Goal: Information Seeking & Learning: Find specific fact

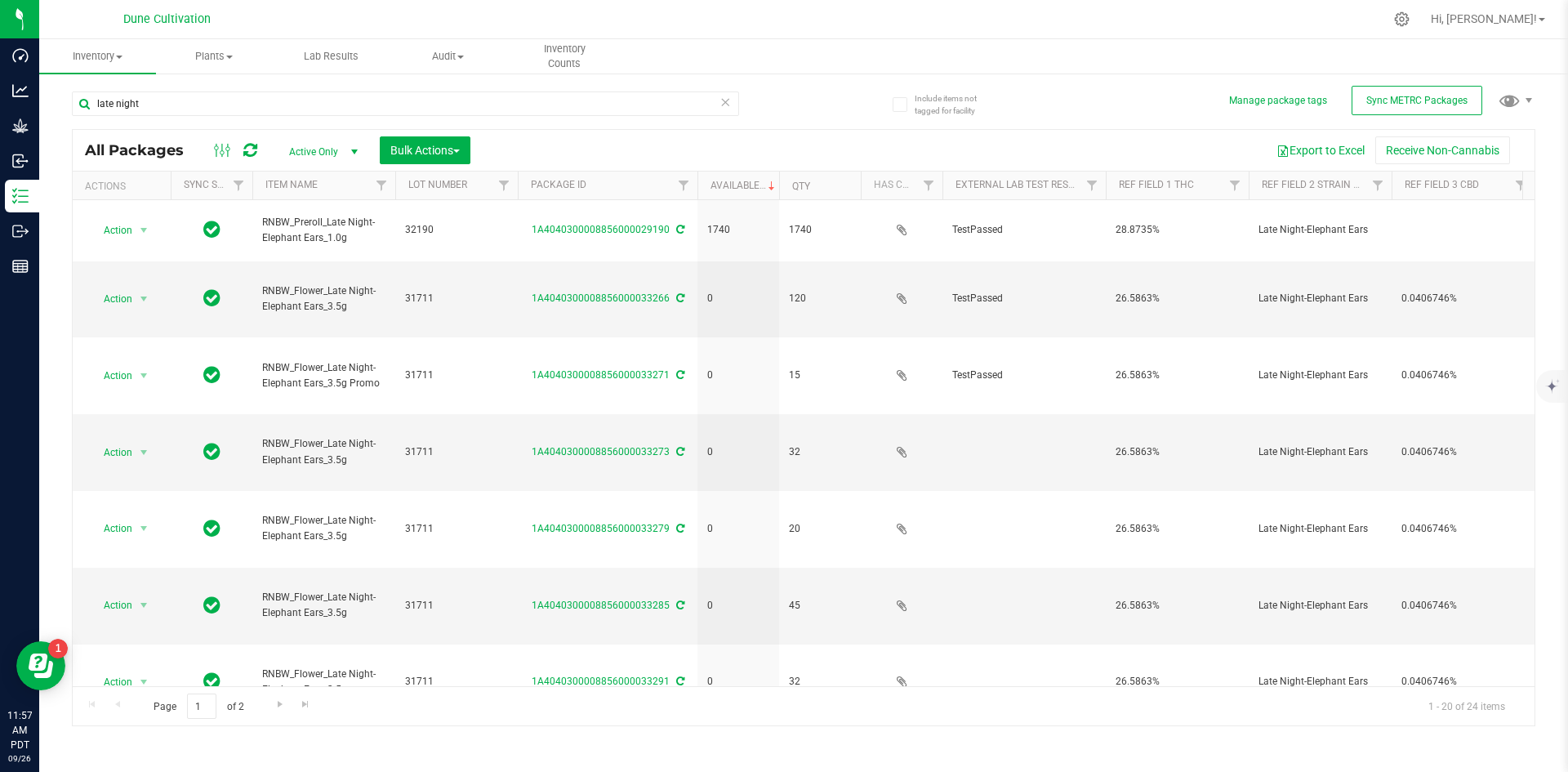
scroll to position [0, 191]
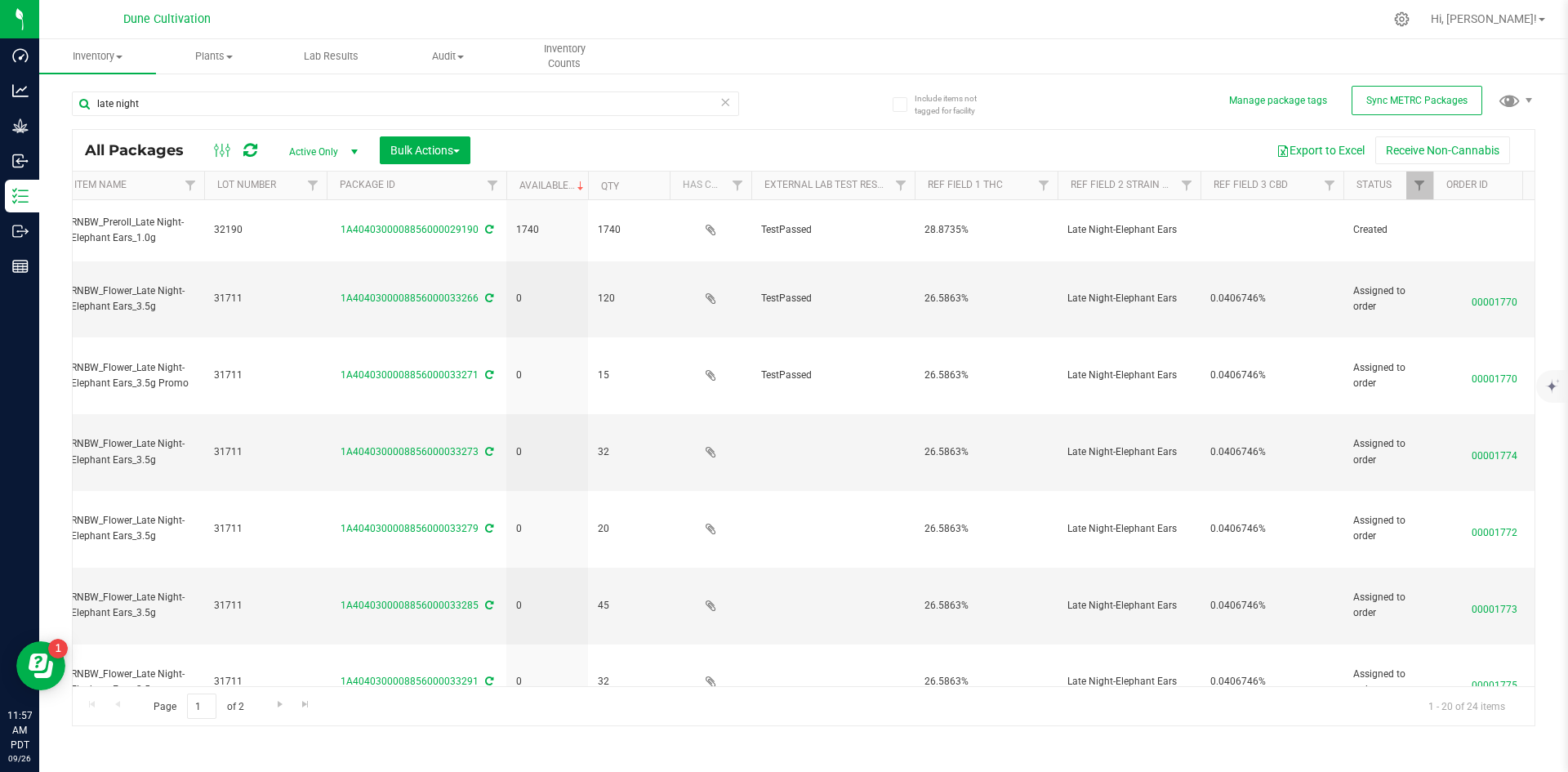
drag, startPoint x: 157, startPoint y: 111, endPoint x: 57, endPoint y: 97, distance: 101.0
click at [57, 97] on div "Include items not tagged for facility Manage package tags Sync METRC Packages l…" at bounding box center [803, 320] width 1529 height 498
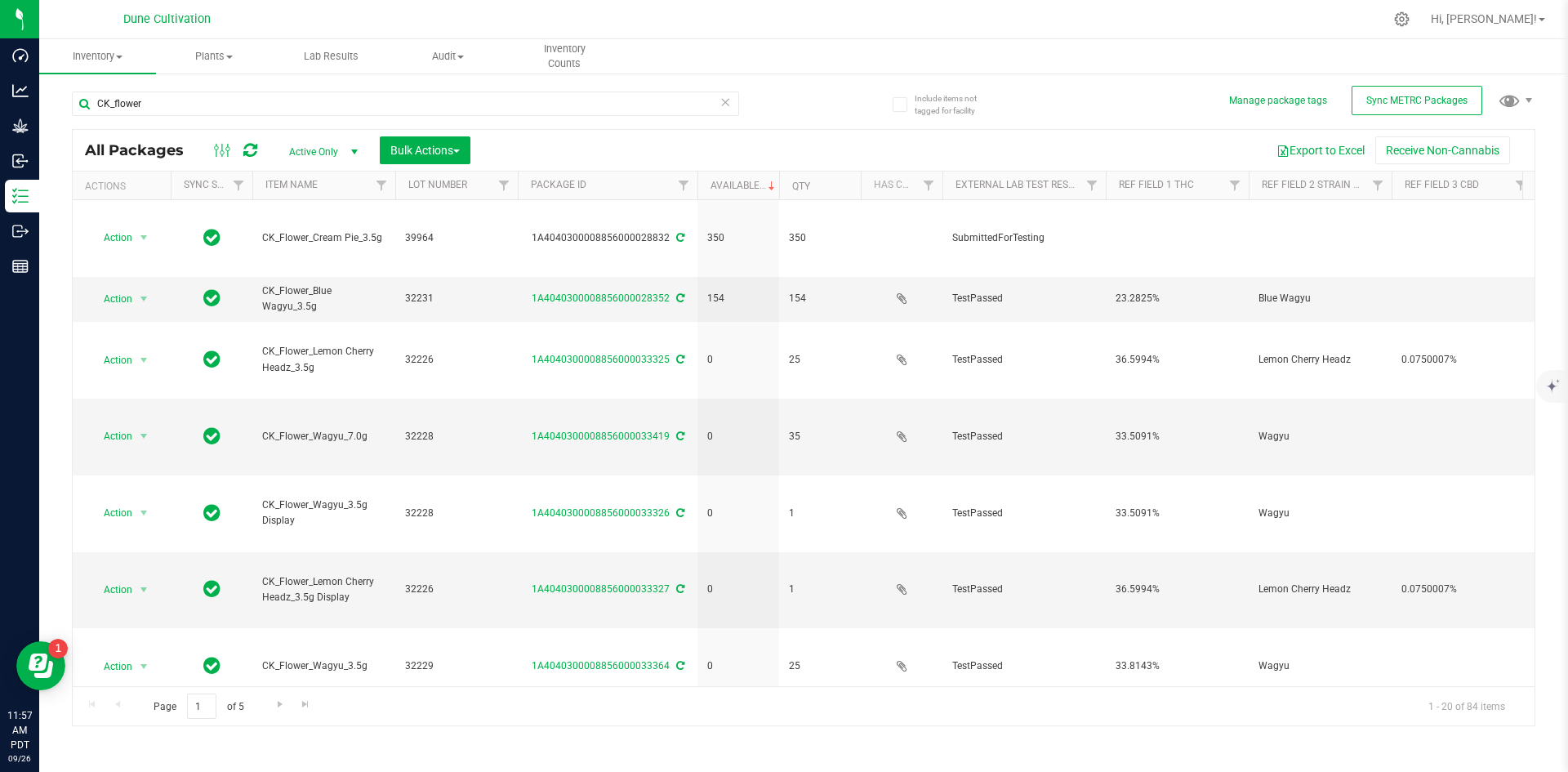
drag, startPoint x: 210, startPoint y: 105, endPoint x: 60, endPoint y: 97, distance: 150.2
click at [60, 97] on div "Include items not tagged for facility Manage package tags Sync METRC Packages C…" at bounding box center [803, 320] width 1529 height 498
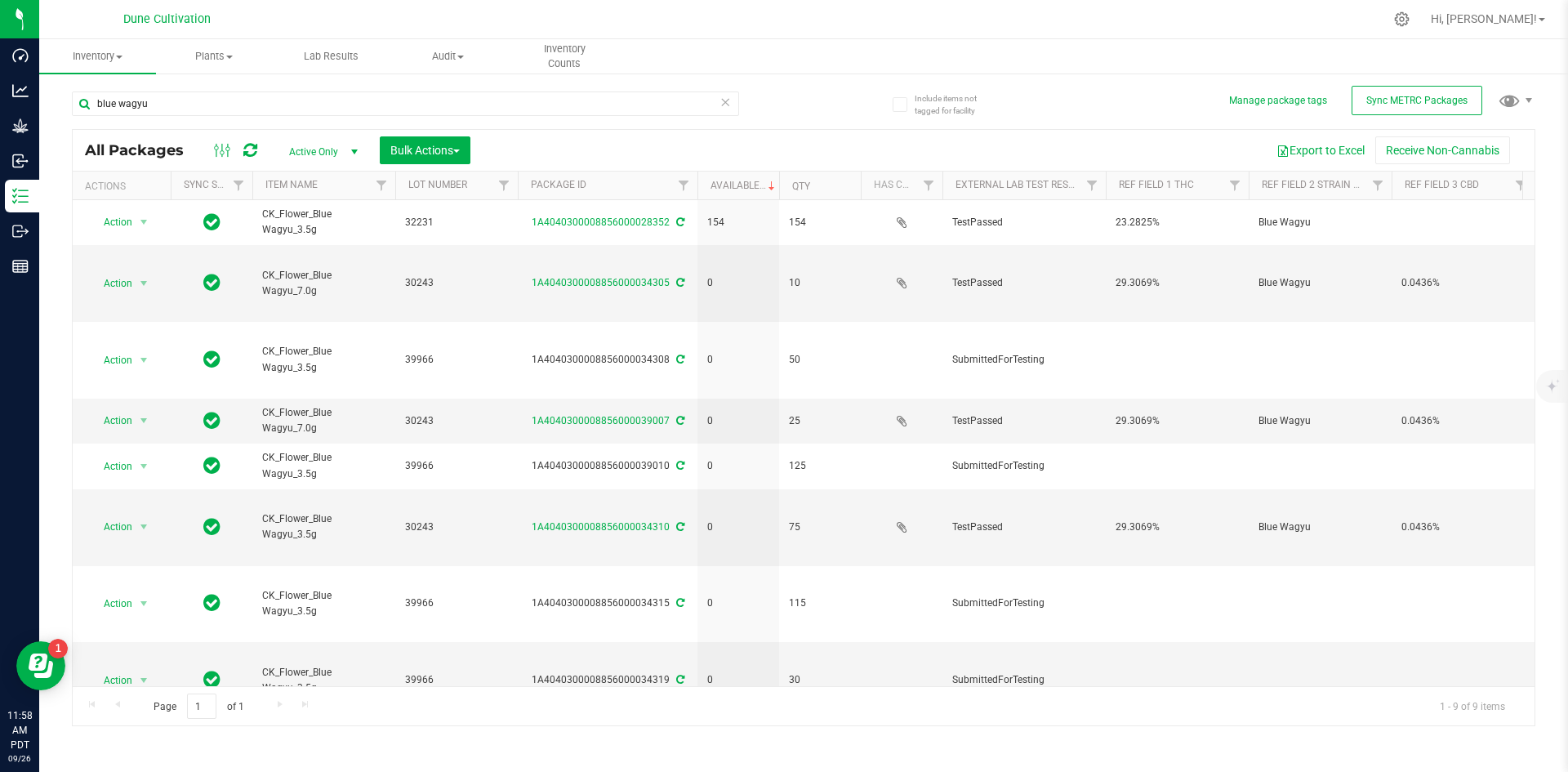
drag, startPoint x: 173, startPoint y: 105, endPoint x: 66, endPoint y: 105, distance: 107.0
click at [66, 105] on div "Include items not tagged for facility Manage package tags Sync METRC Packages b…" at bounding box center [803, 320] width 1529 height 498
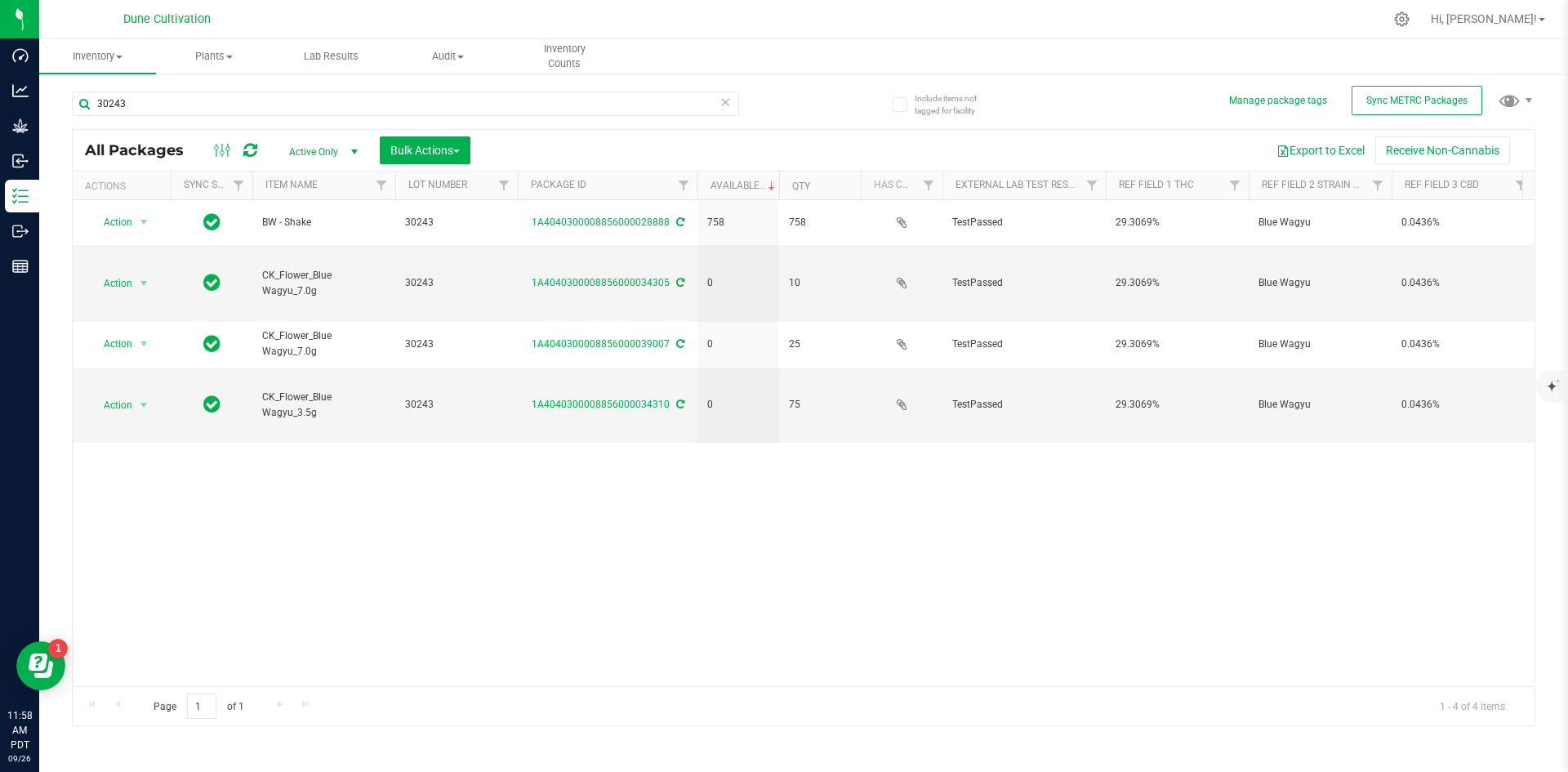
type input "30243"
click at [297, 148] on span "Active Only" at bounding box center [320, 152] width 89 height 23
click at [306, 242] on li "All" at bounding box center [319, 251] width 88 height 24
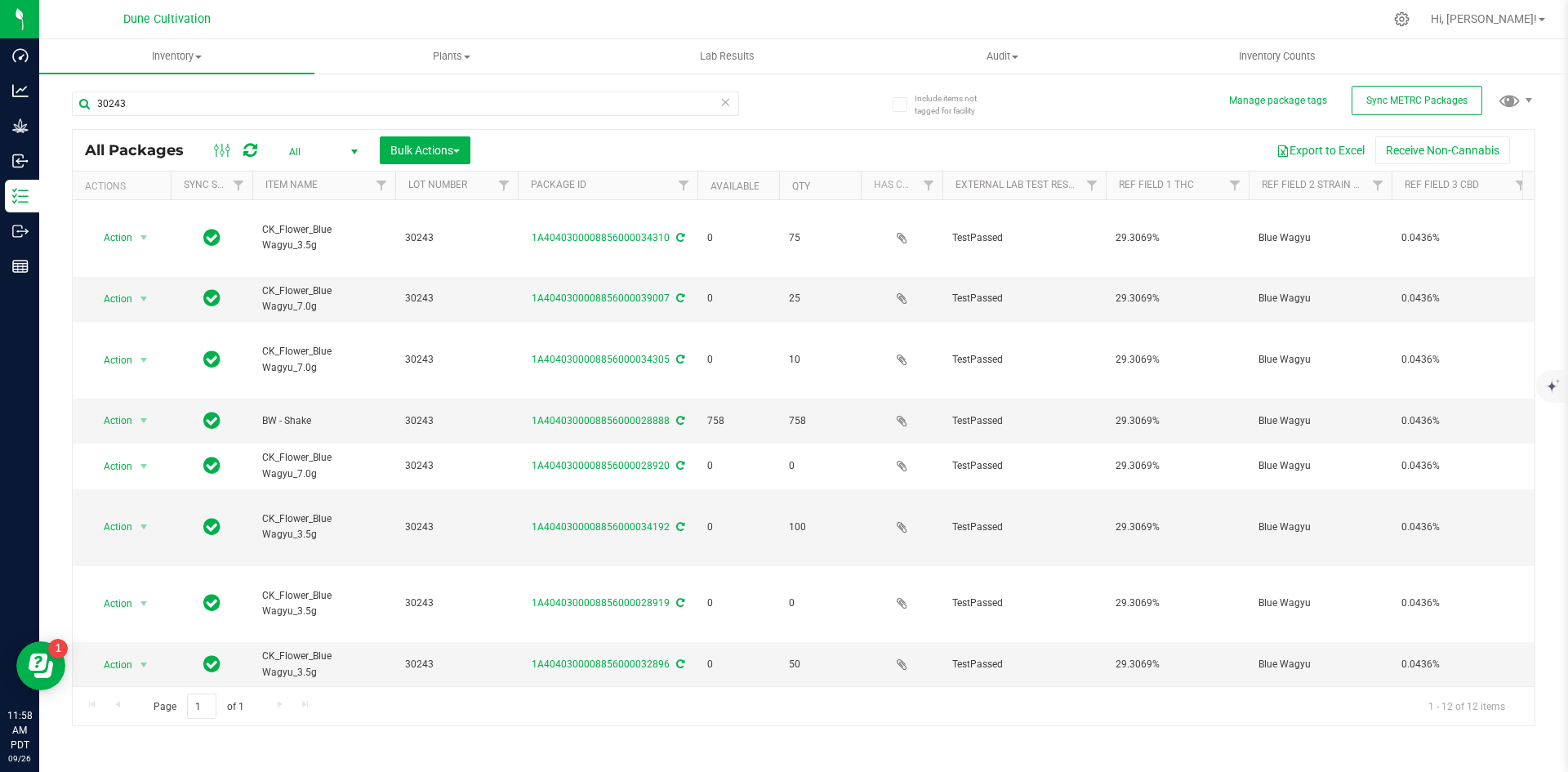
click at [301, 156] on span "All" at bounding box center [320, 152] width 89 height 23
click at [302, 181] on li "Active Only" at bounding box center [319, 178] width 88 height 24
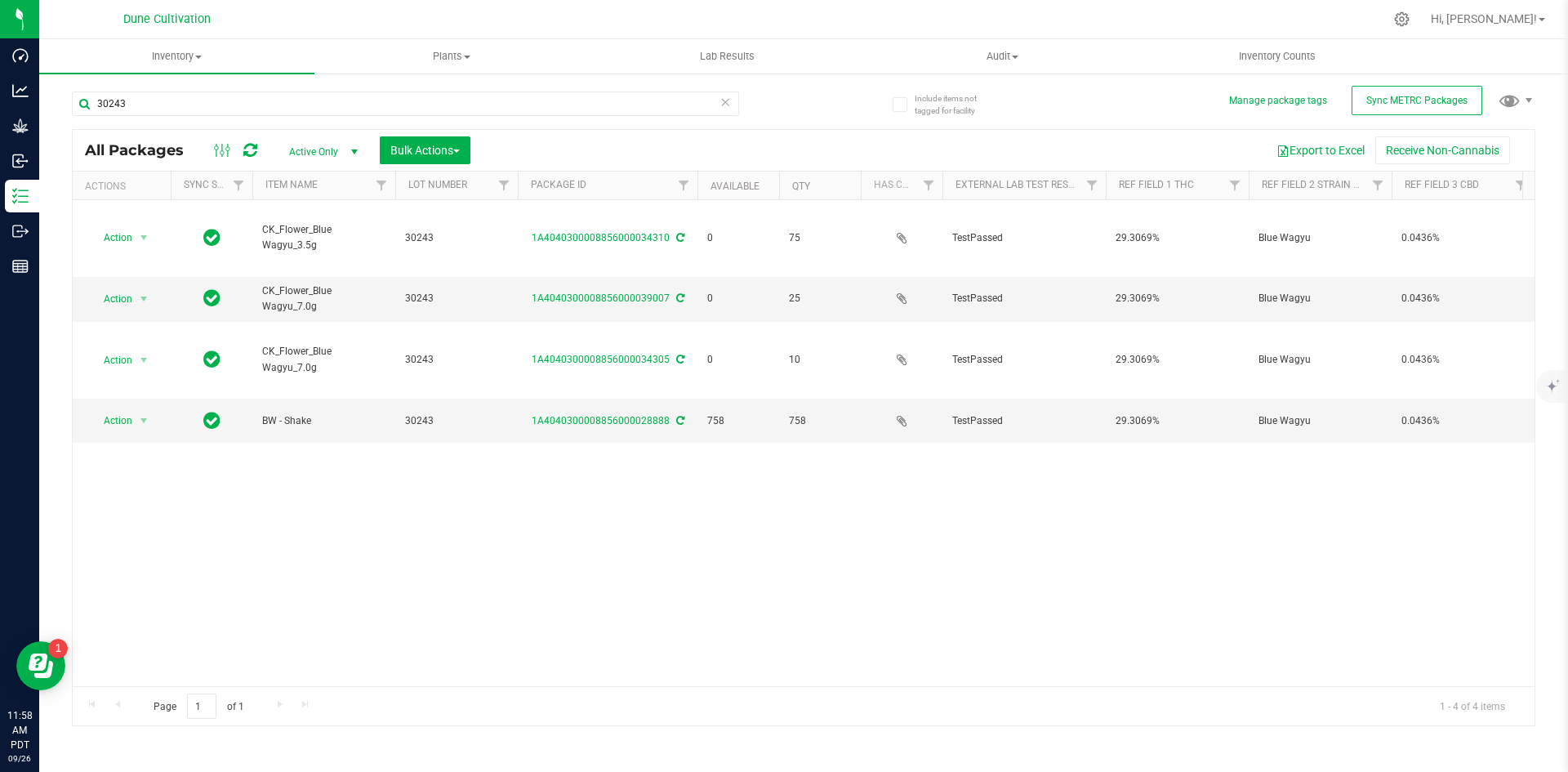
click at [296, 149] on span "Active Only" at bounding box center [320, 152] width 89 height 23
click at [312, 239] on li "All" at bounding box center [319, 251] width 88 height 24
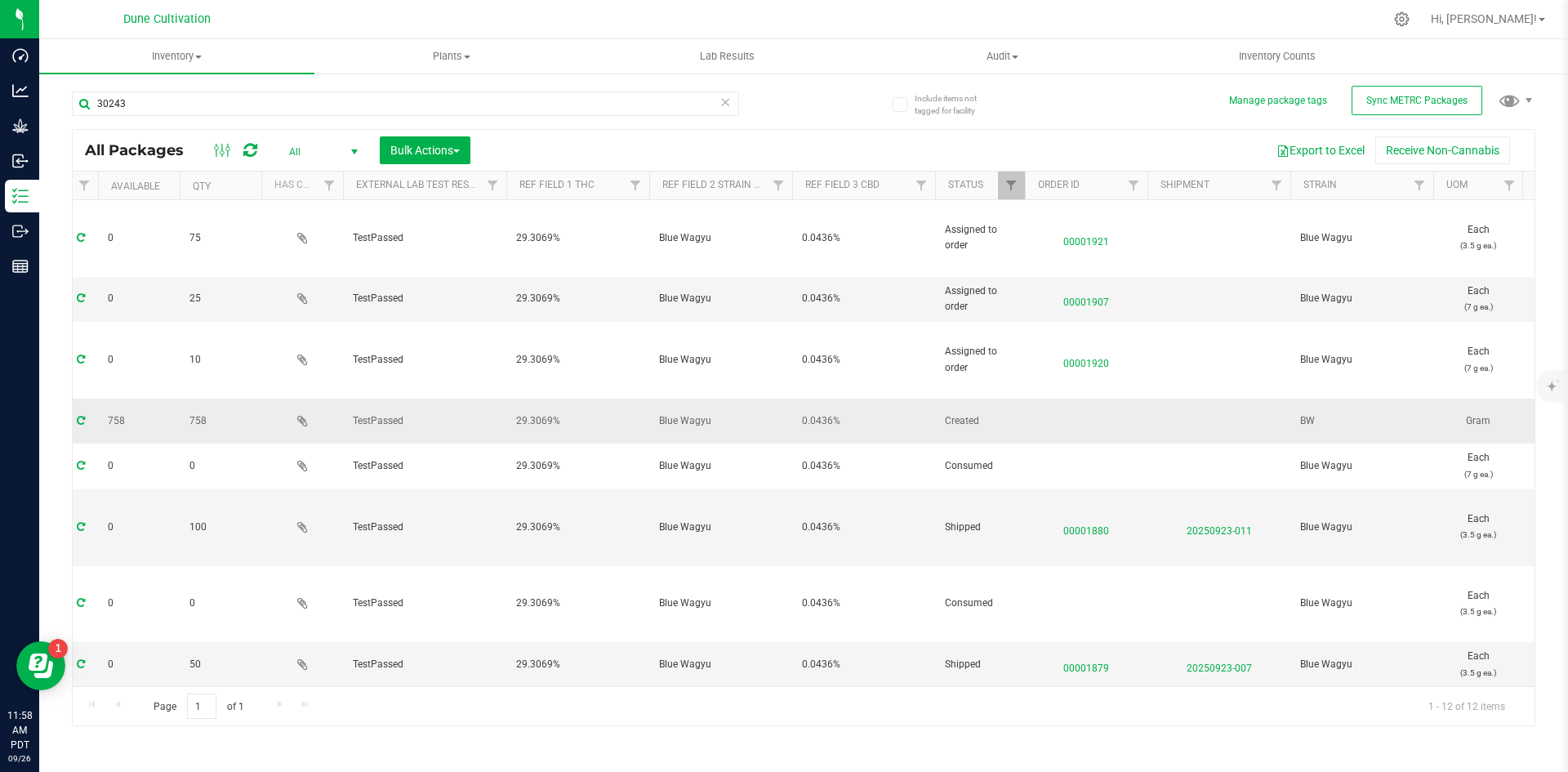
scroll to position [0, 613]
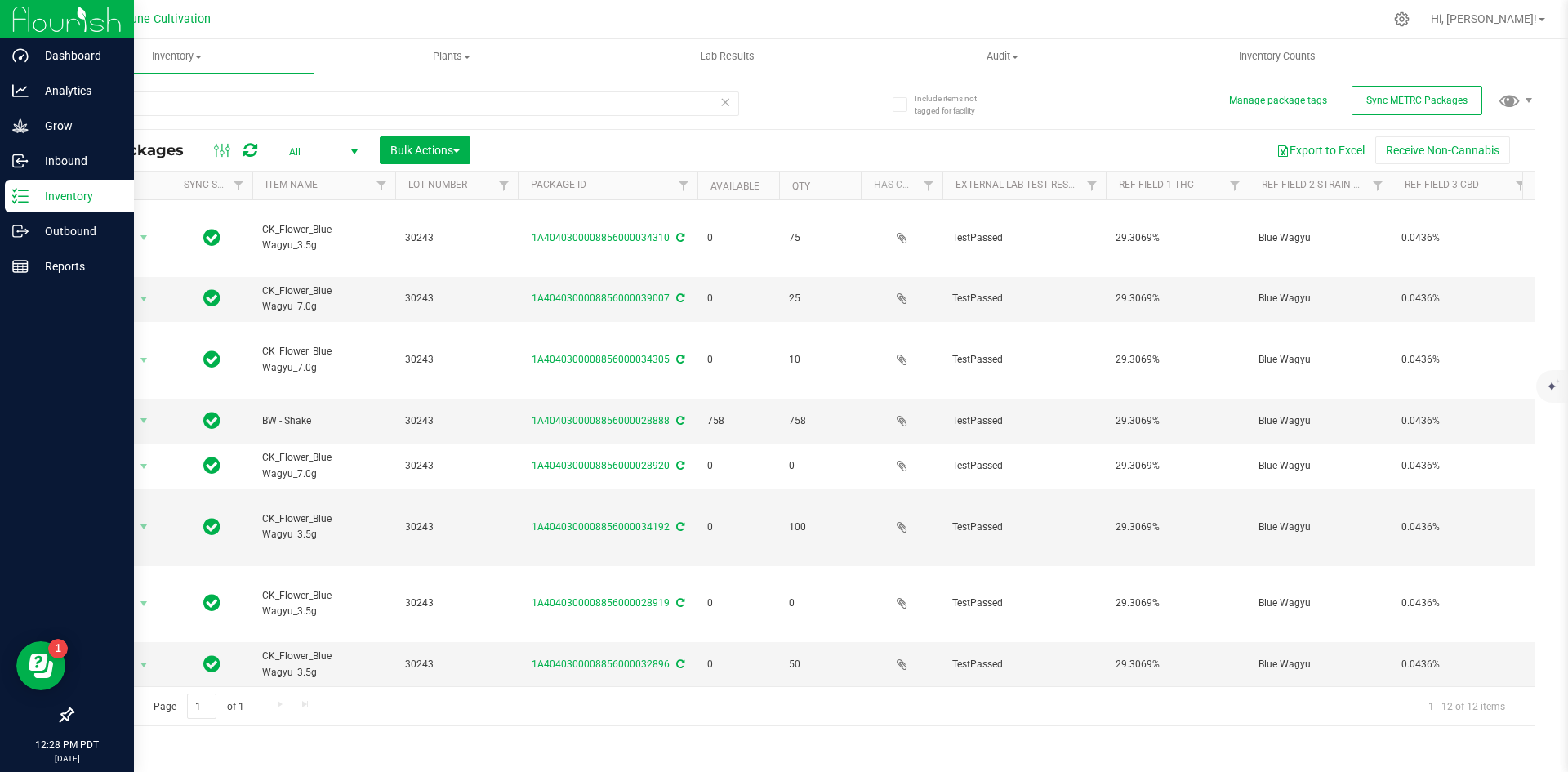
click at [22, 190] on line at bounding box center [22, 190] width 9 height 0
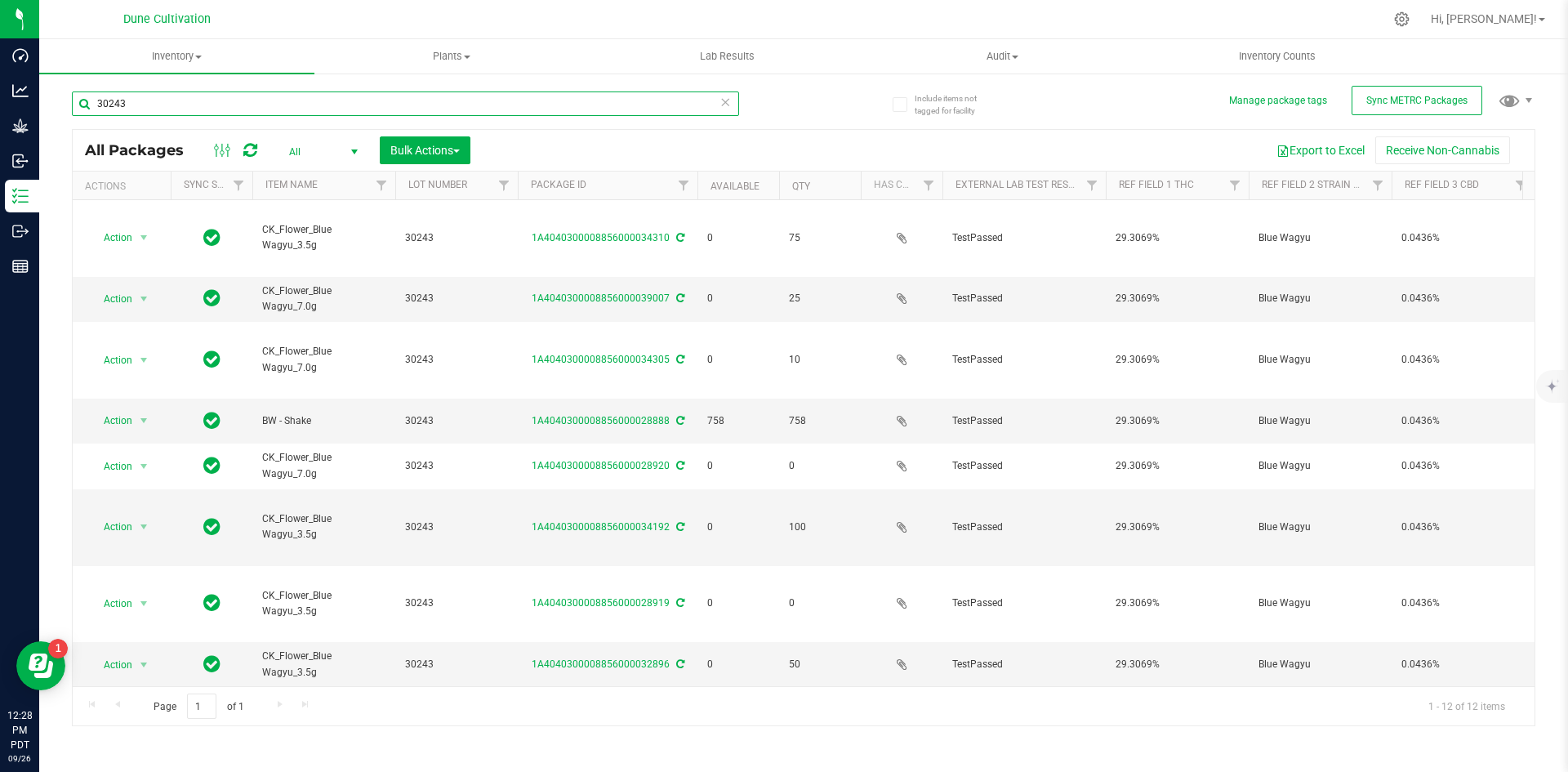
click at [727, 116] on input "30243" at bounding box center [405, 103] width 667 height 24
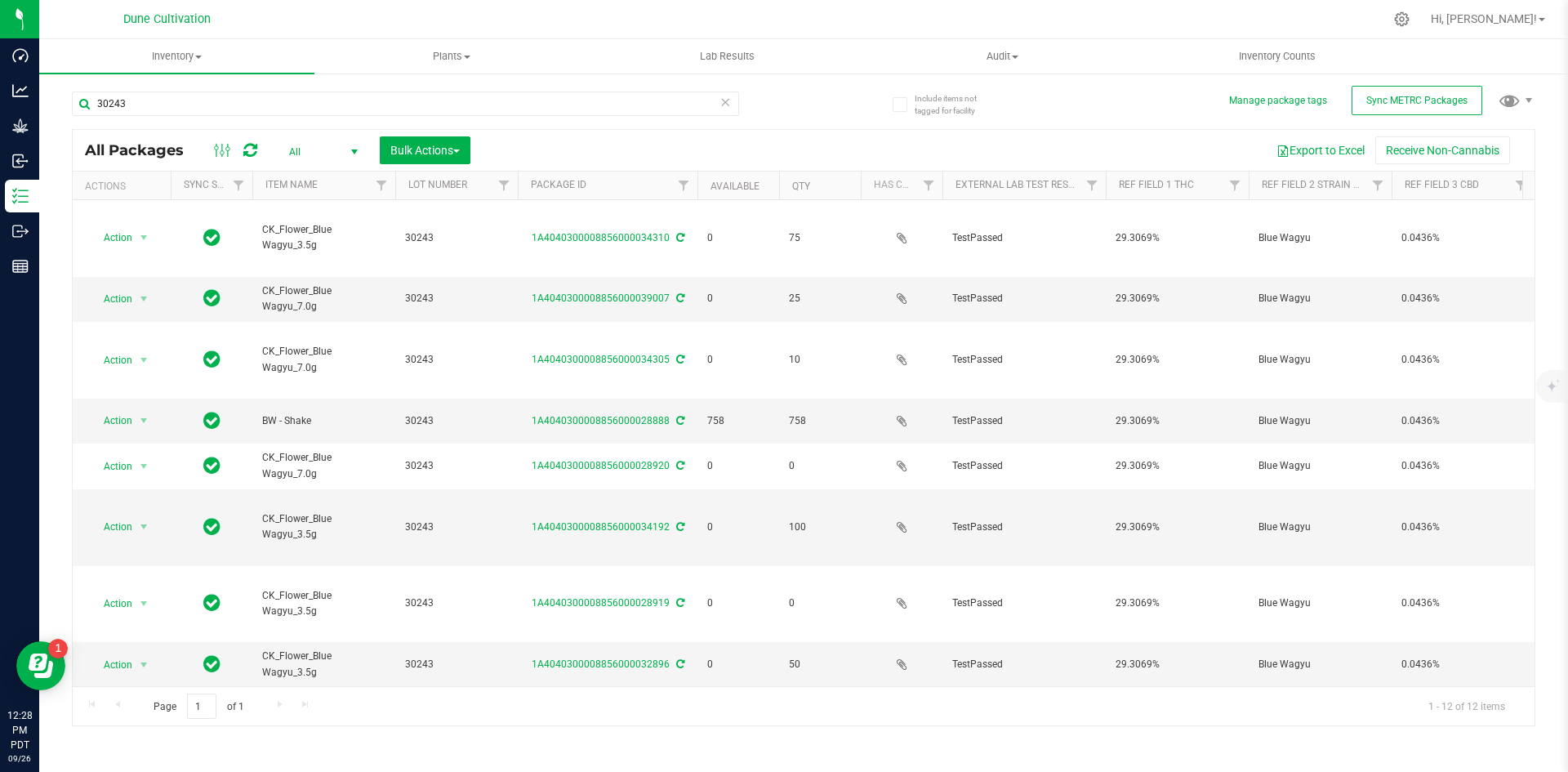
click at [727, 105] on icon at bounding box center [726, 101] width 12 height 19
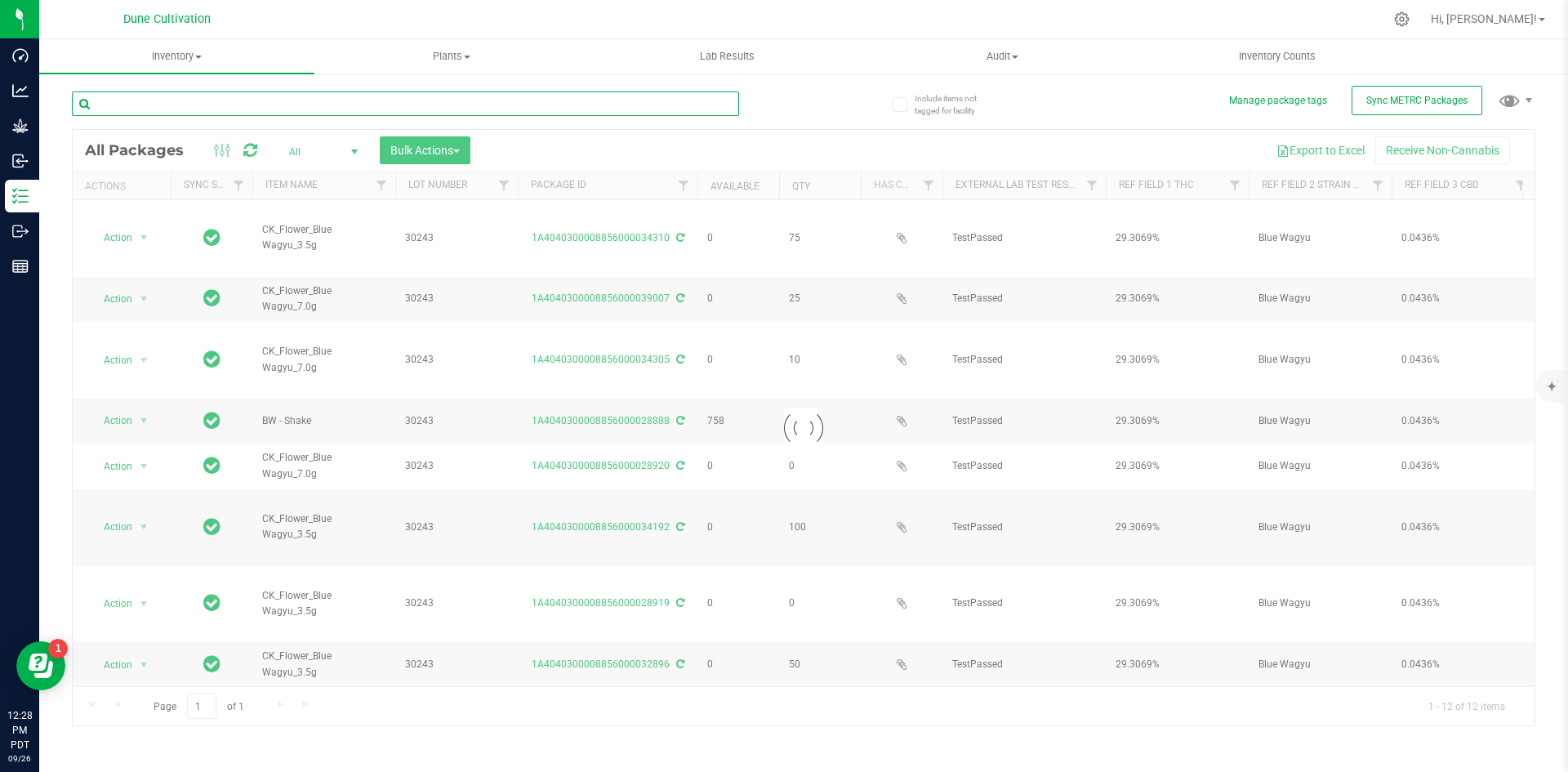
click at [441, 91] on input "text" at bounding box center [405, 103] width 667 height 24
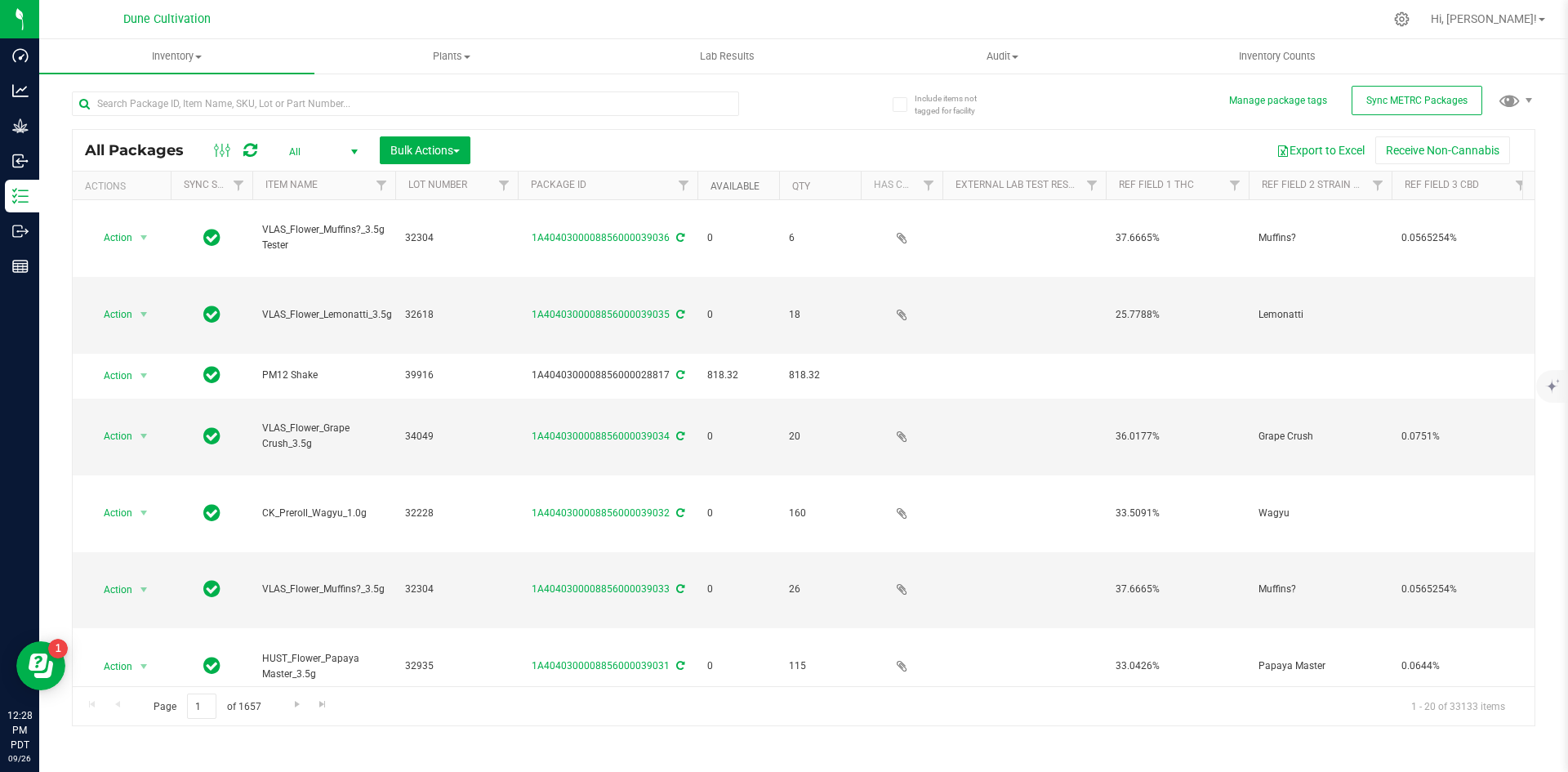
click at [713, 187] on link "Available" at bounding box center [735, 186] width 49 height 12
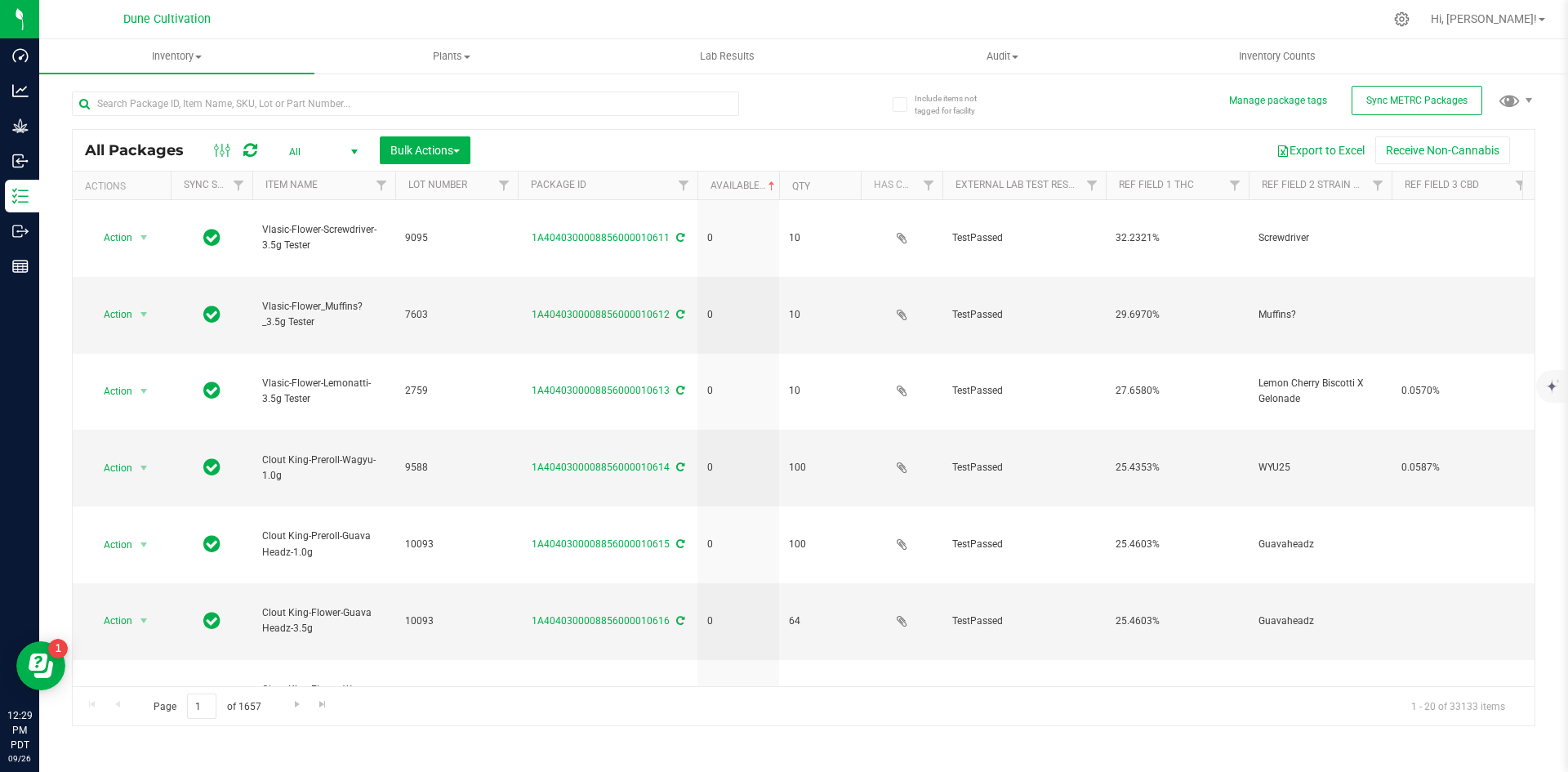
click at [1040, 726] on div "All Packages All Active Only Lab Samples Locked All External Internal Bulk Acti…" at bounding box center [803, 427] width 1464 height 597
click at [267, 95] on input "text" at bounding box center [405, 103] width 667 height 24
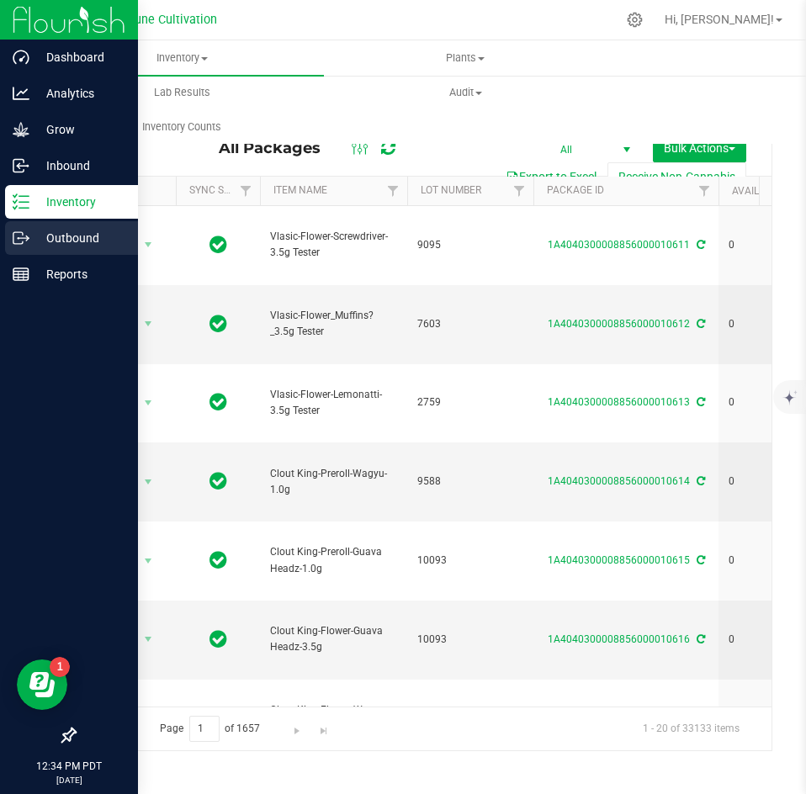
click at [9, 237] on div "Outbound" at bounding box center [71, 238] width 133 height 34
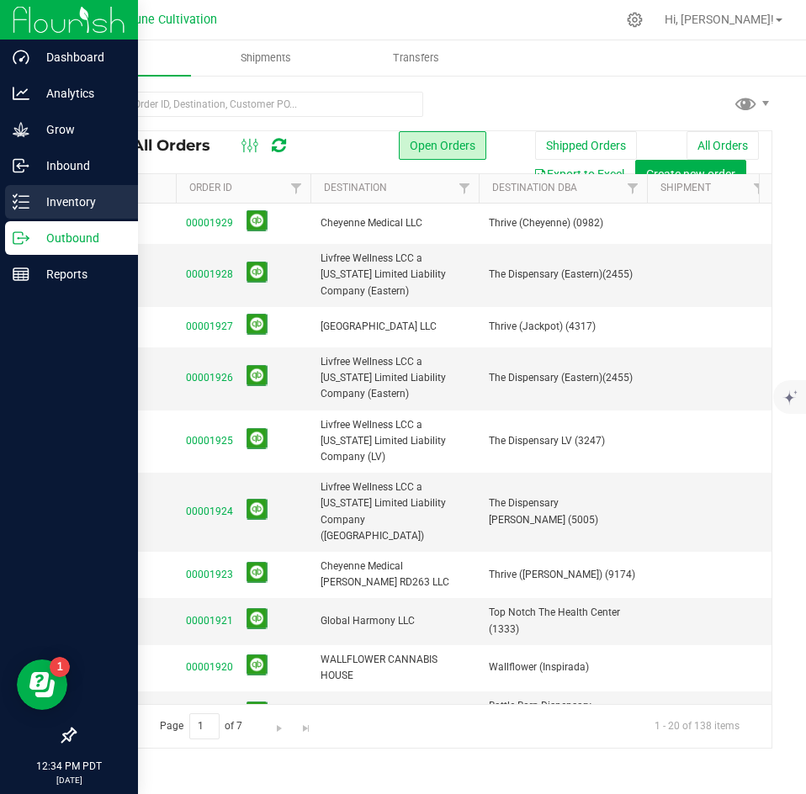
click at [92, 206] on p "Inventory" at bounding box center [79, 202] width 101 height 20
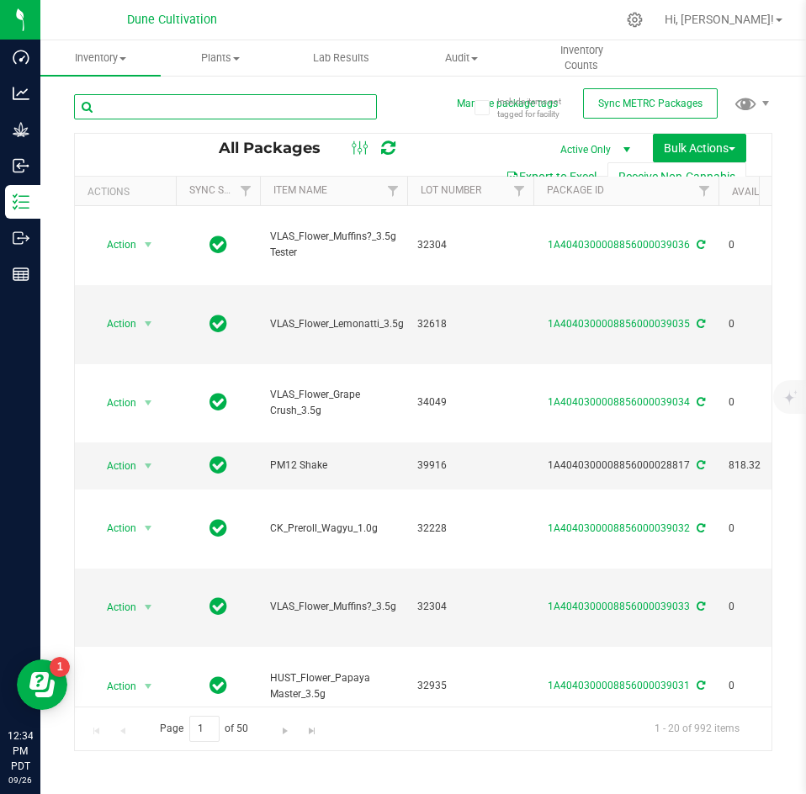
click at [170, 117] on input "text" at bounding box center [225, 106] width 303 height 25
click at [170, 117] on input "HU" at bounding box center [225, 106] width 303 height 25
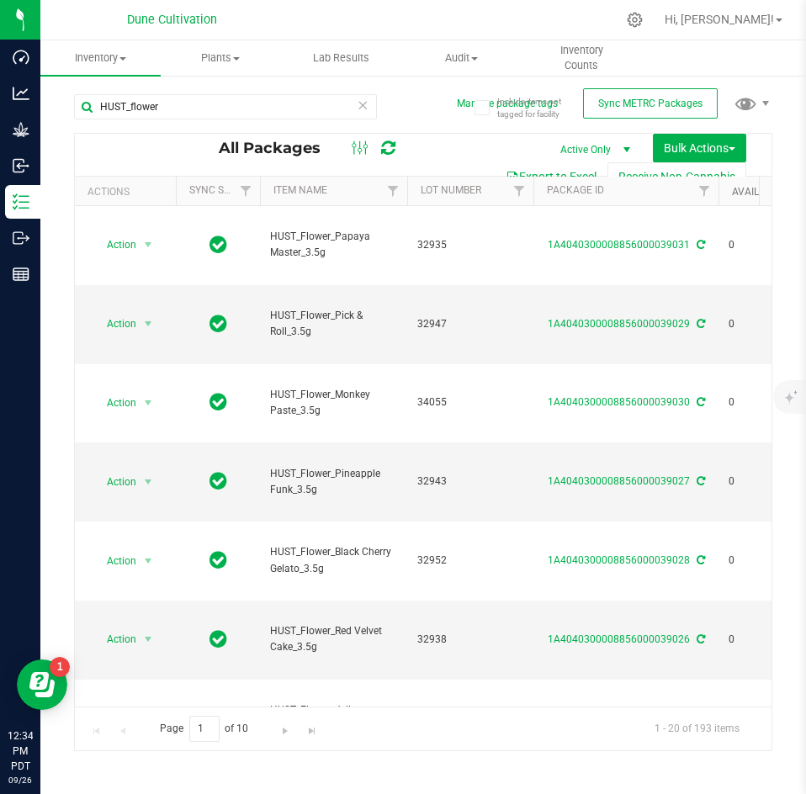
click at [735, 186] on link "Available" at bounding box center [757, 192] width 50 height 12
click at [735, 188] on link "Available" at bounding box center [767, 191] width 70 height 12
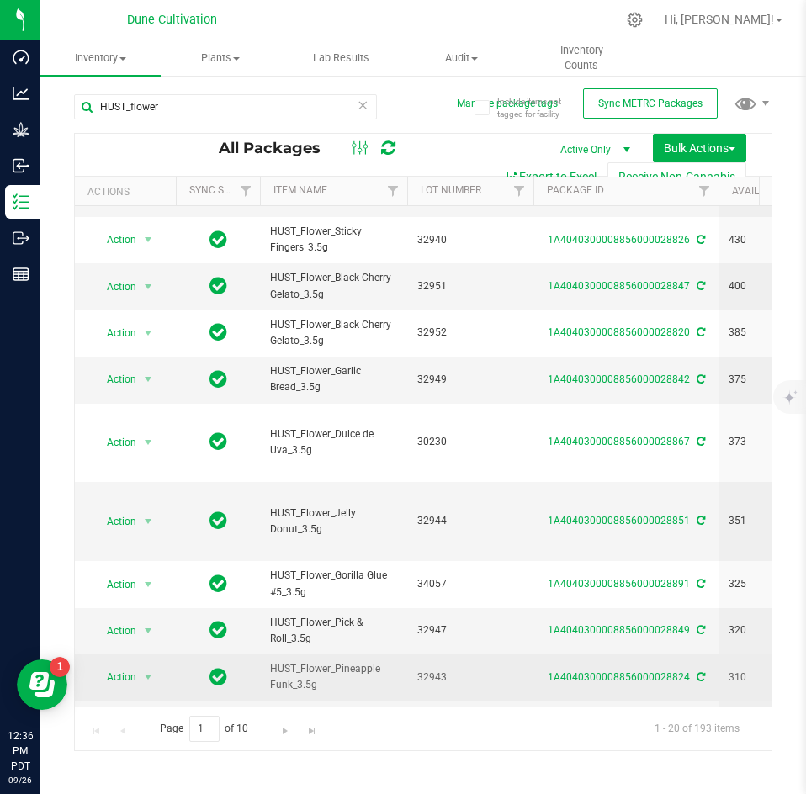
scroll to position [197, 0]
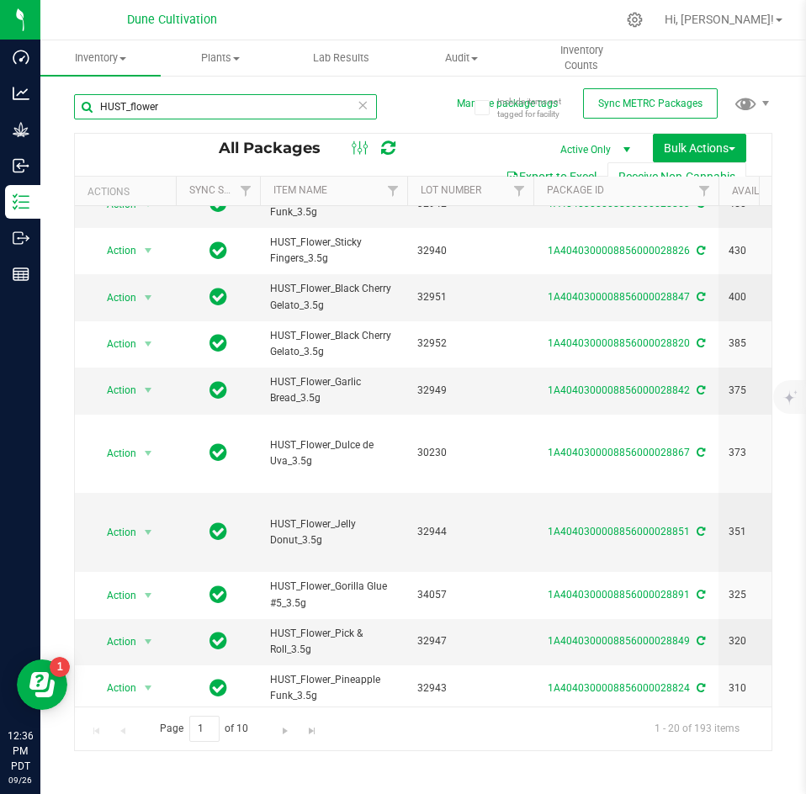
drag, startPoint x: 170, startPoint y: 104, endPoint x: 46, endPoint y: 87, distance: 124.7
click at [46, 87] on div "Include items not tagged for facility Manage package tags Sync METRC Packages H…" at bounding box center [422, 330] width 765 height 513
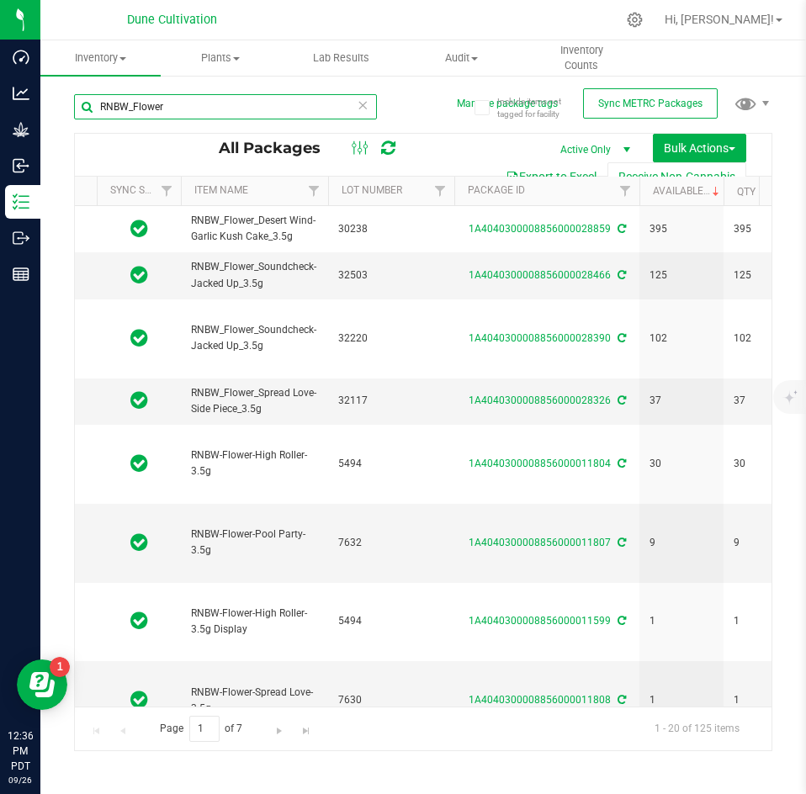
scroll to position [0, 80]
drag, startPoint x: 254, startPoint y: 104, endPoint x: 58, endPoint y: 95, distance: 196.1
click at [58, 95] on div "Include items not tagged for facility Manage package tags Sync METRC Packages R…" at bounding box center [422, 330] width 765 height 513
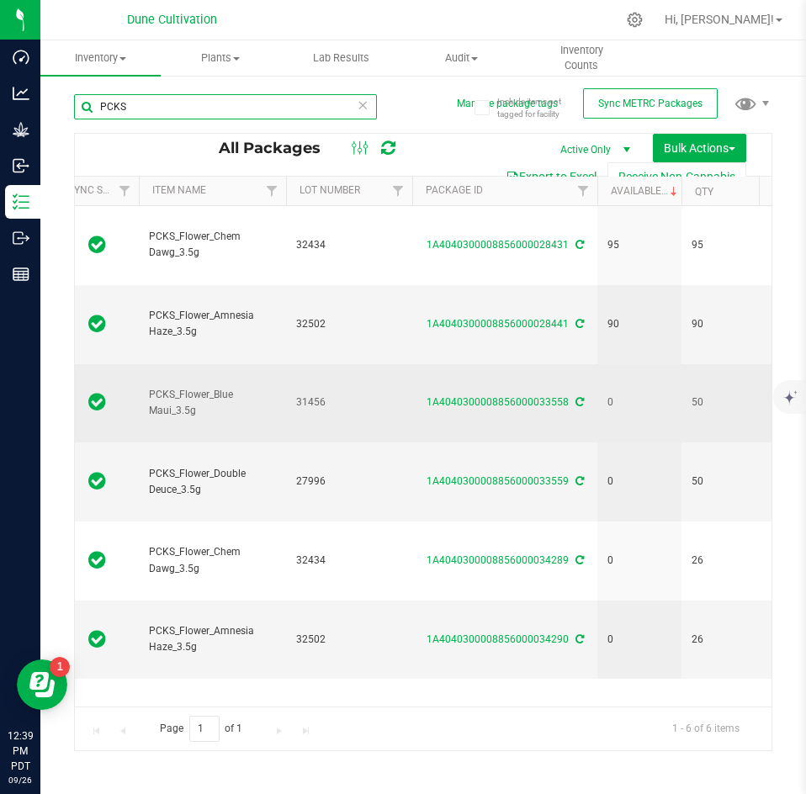
scroll to position [0, 120]
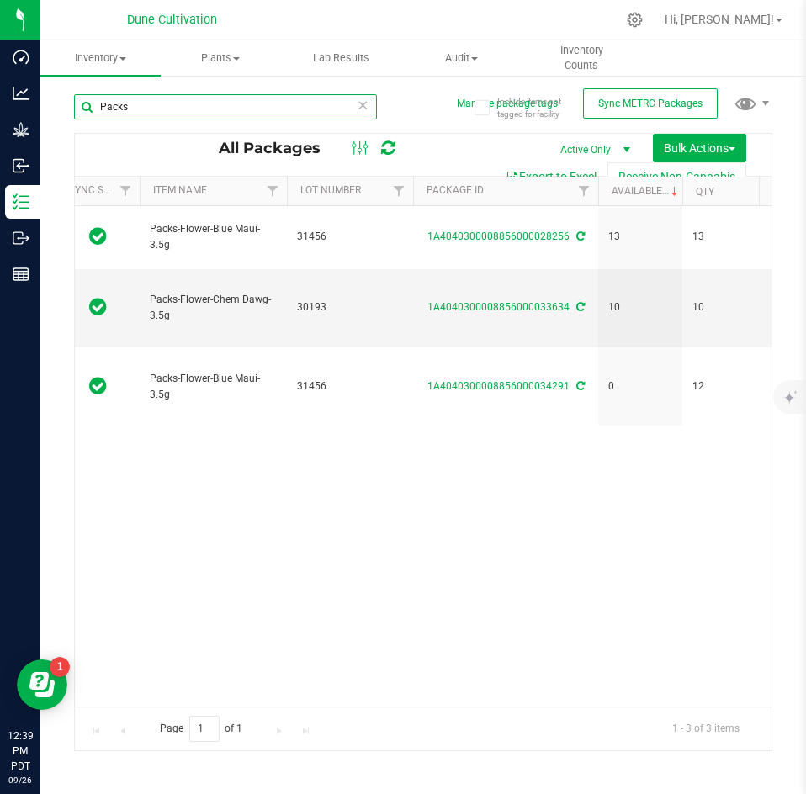
drag, startPoint x: 199, startPoint y: 116, endPoint x: 83, endPoint y: 92, distance: 118.6
click at [83, 92] on div "Packs" at bounding box center [248, 106] width 349 height 54
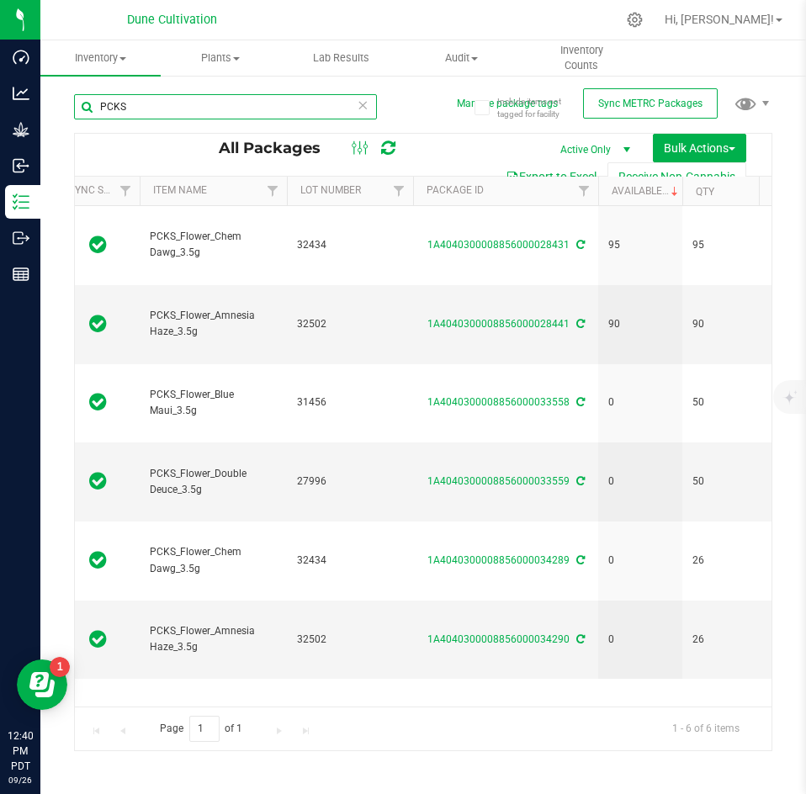
drag, startPoint x: 129, startPoint y: 116, endPoint x: 96, endPoint y: 111, distance: 34.0
click at [96, 111] on input "PCKS" at bounding box center [225, 106] width 303 height 25
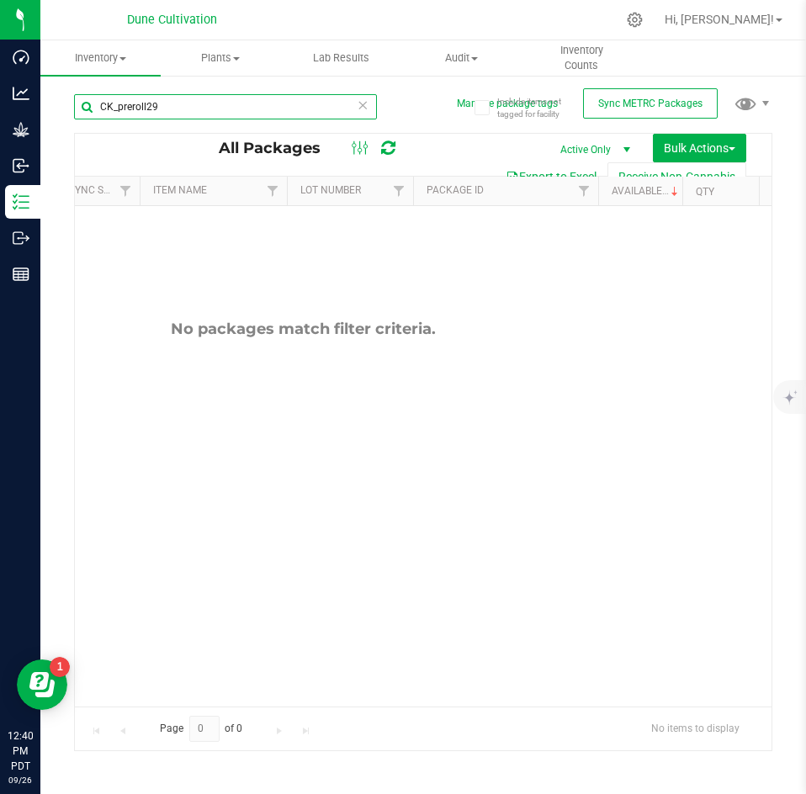
click at [230, 106] on input "CK_preroll29" at bounding box center [225, 106] width 303 height 25
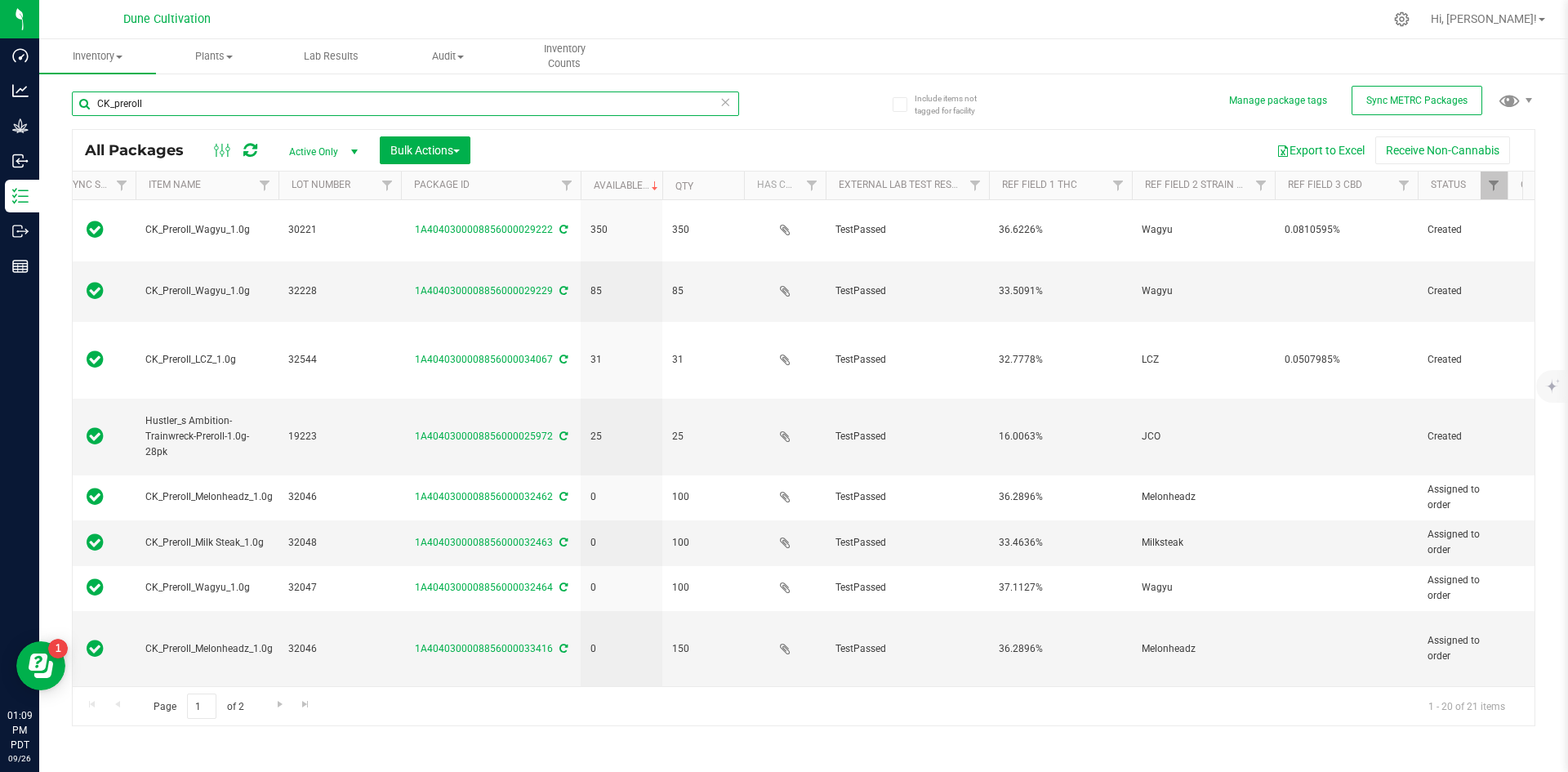
drag, startPoint x: 197, startPoint y: 104, endPoint x: 84, endPoint y: 102, distance: 113.0
click at [84, 102] on input "CK_preroll" at bounding box center [405, 103] width 667 height 24
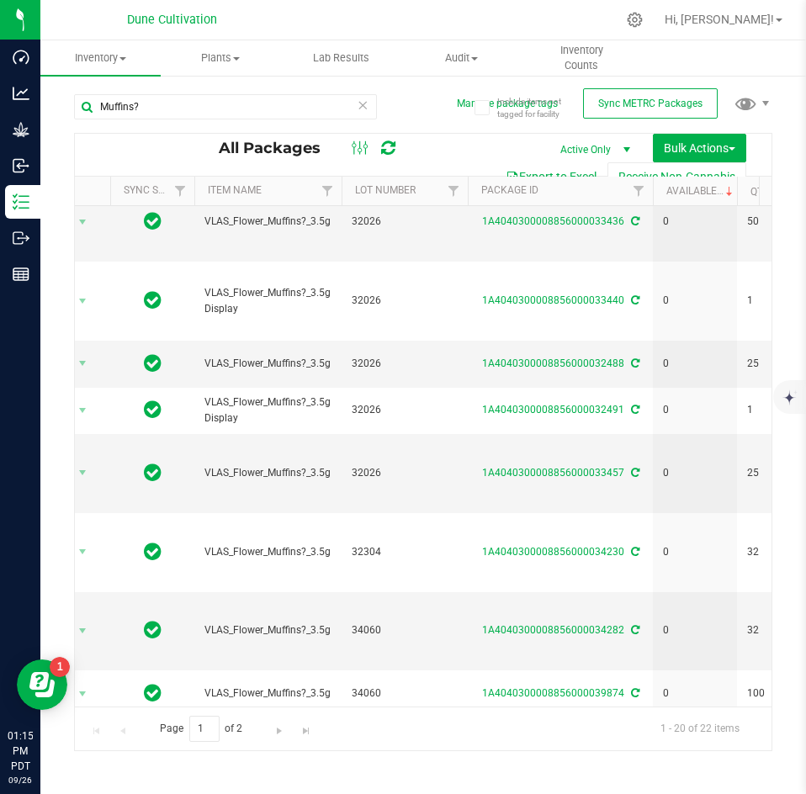
scroll to position [0, 66]
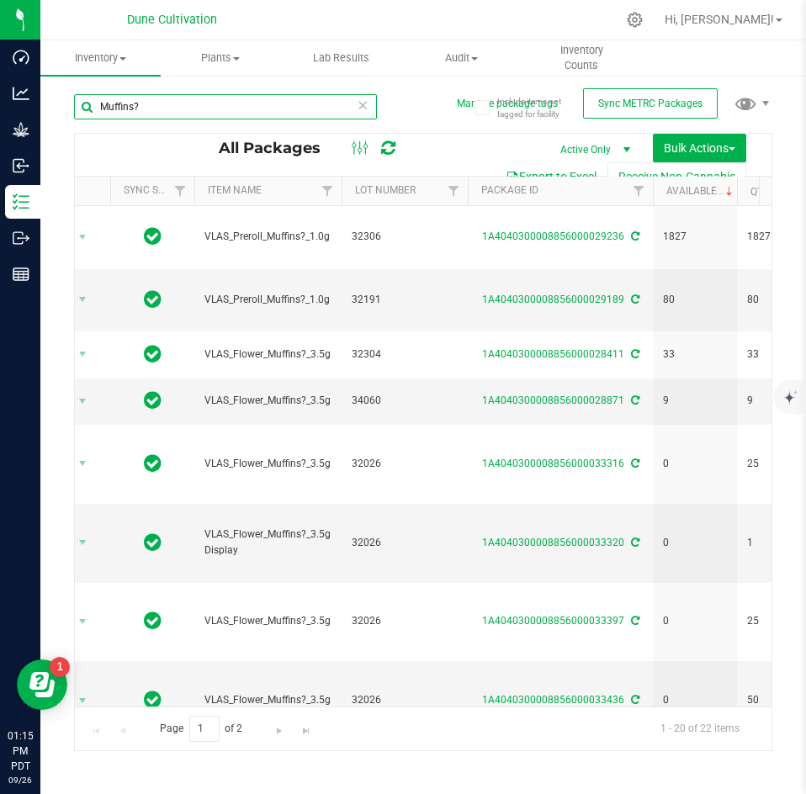
drag, startPoint x: 168, startPoint y: 102, endPoint x: 79, endPoint y: 98, distance: 89.2
click at [79, 98] on input "Muffins?" at bounding box center [225, 106] width 303 height 25
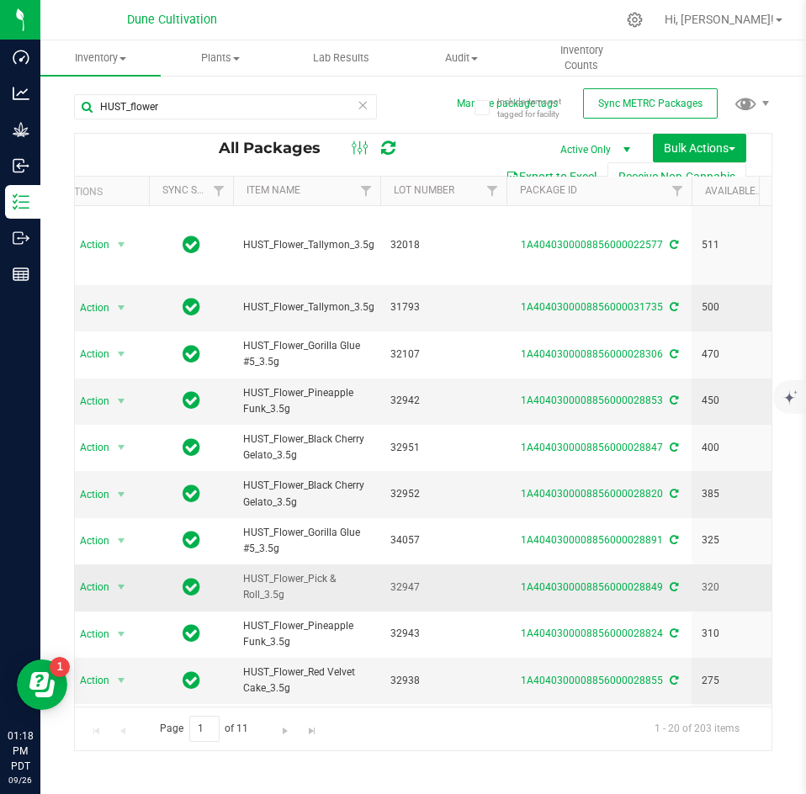
scroll to position [0, 18]
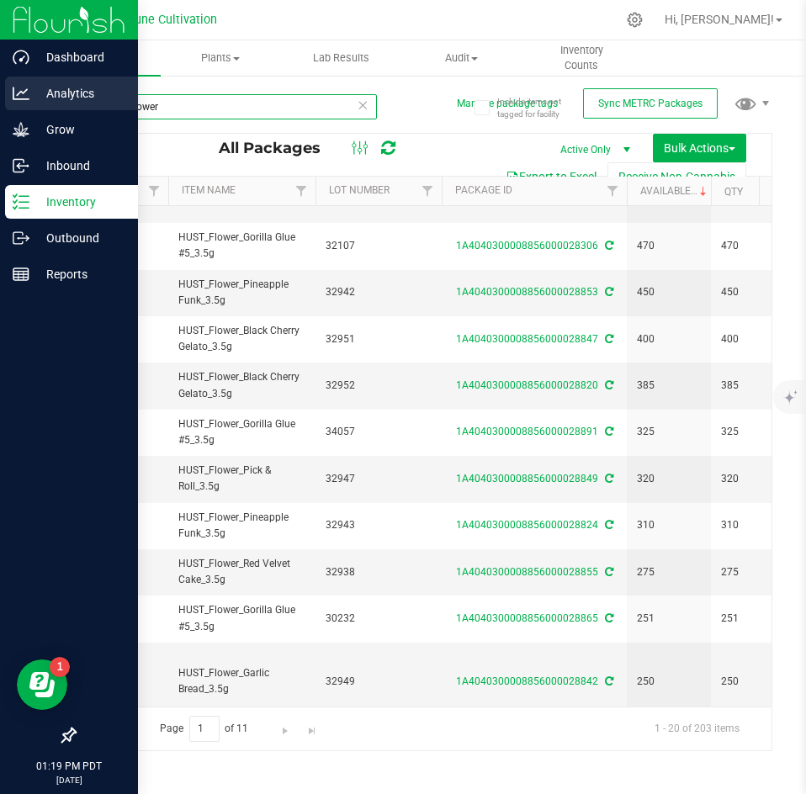
drag, startPoint x: 203, startPoint y: 105, endPoint x: 38, endPoint y: 93, distance: 166.1
click at [38, 93] on div "Dashboard Analytics Grow Inbound Inventory Outbound Reports 01:19 PM PDT [DATE]…" at bounding box center [403, 397] width 806 height 794
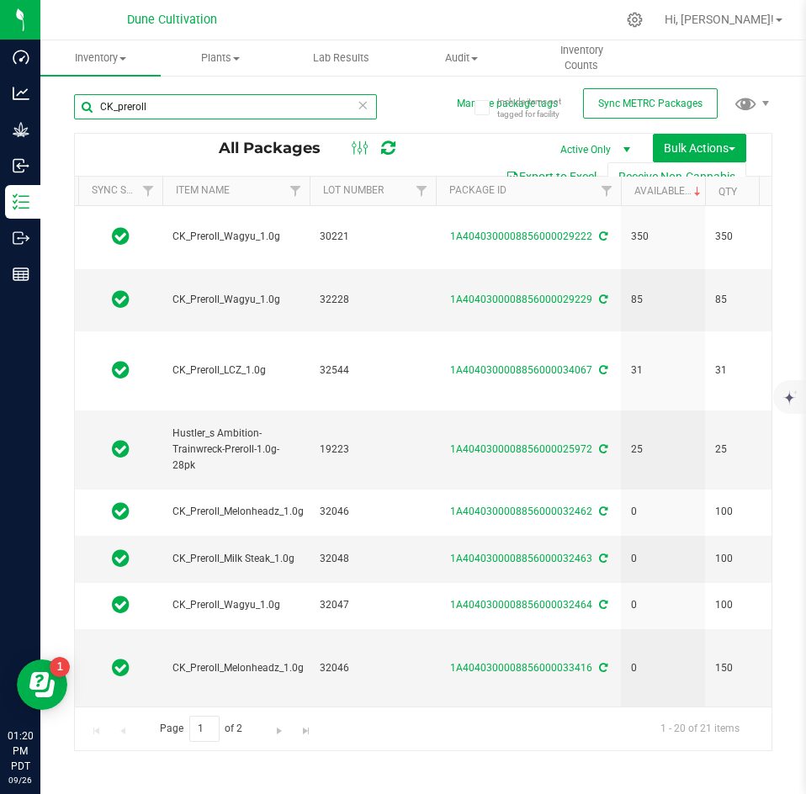
drag, startPoint x: 183, startPoint y: 108, endPoint x: 80, endPoint y: 89, distance: 105.1
click at [80, 89] on div "CK_preroll" at bounding box center [248, 106] width 349 height 54
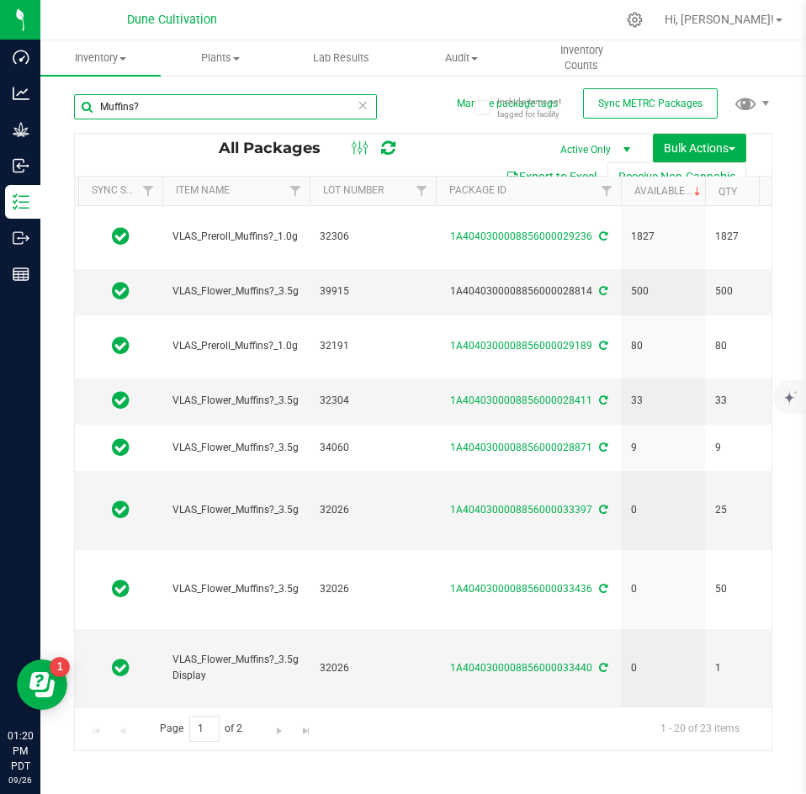
type input "Muffins?"
